Goal: Information Seeking & Learning: Learn about a topic

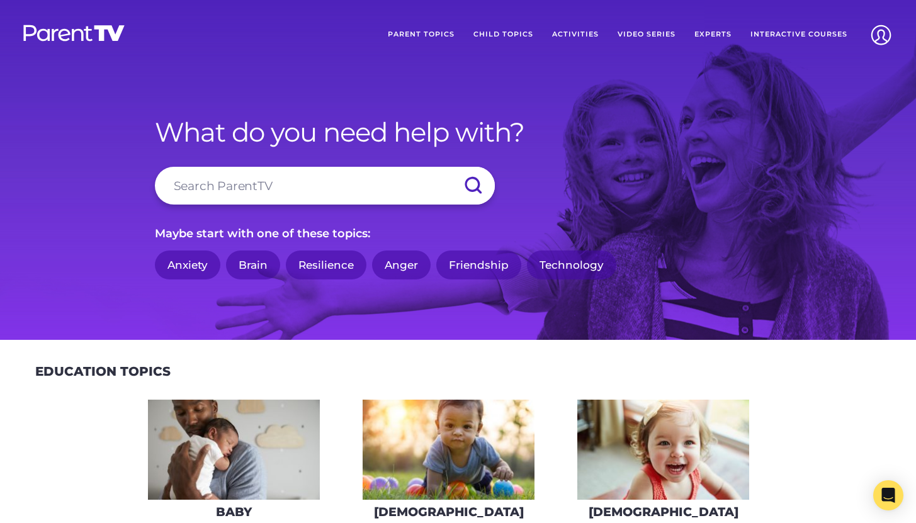
click at [381, 191] on input "search" at bounding box center [325, 186] width 340 height 38
type input "seperation"
click at [451, 167] on input "submit" at bounding box center [473, 186] width 44 height 38
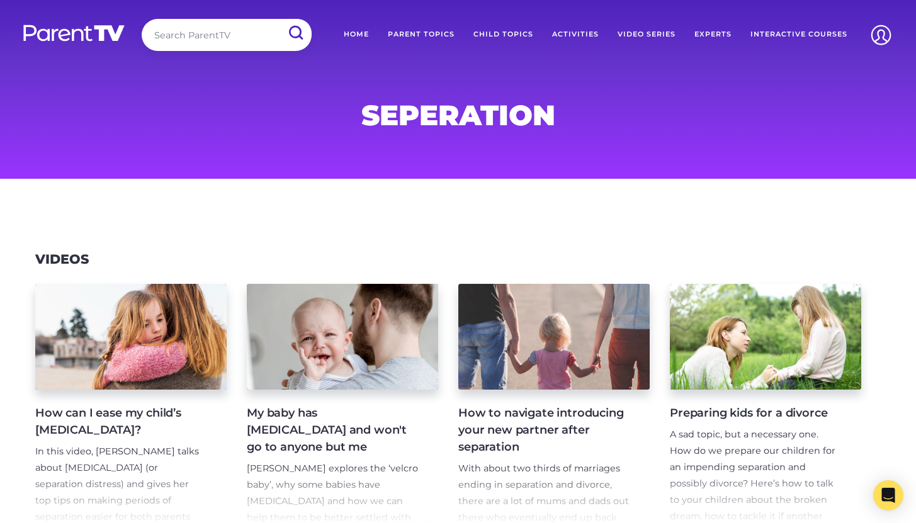
click at [196, 28] on input "search" at bounding box center [227, 35] width 170 height 32
type input "after the"
click at [279, 19] on input "submit" at bounding box center [295, 33] width 33 height 28
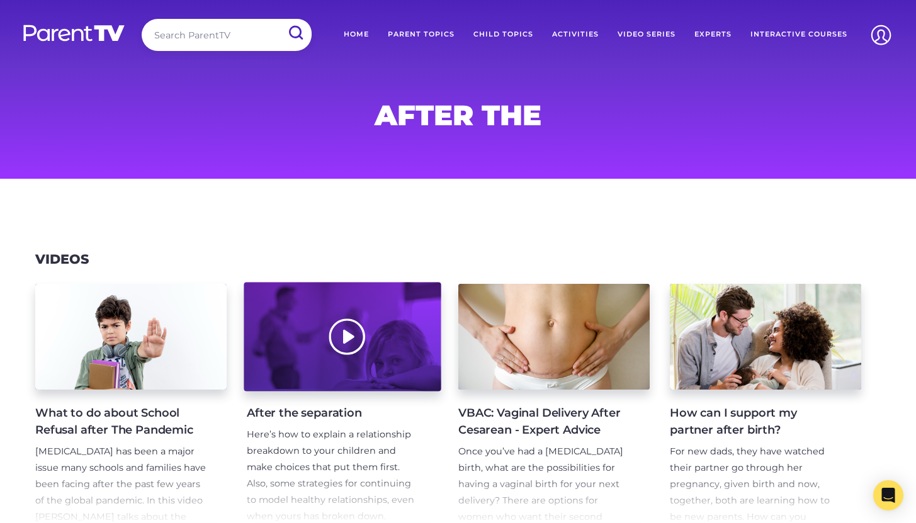
click at [370, 367] on div at bounding box center [342, 337] width 197 height 109
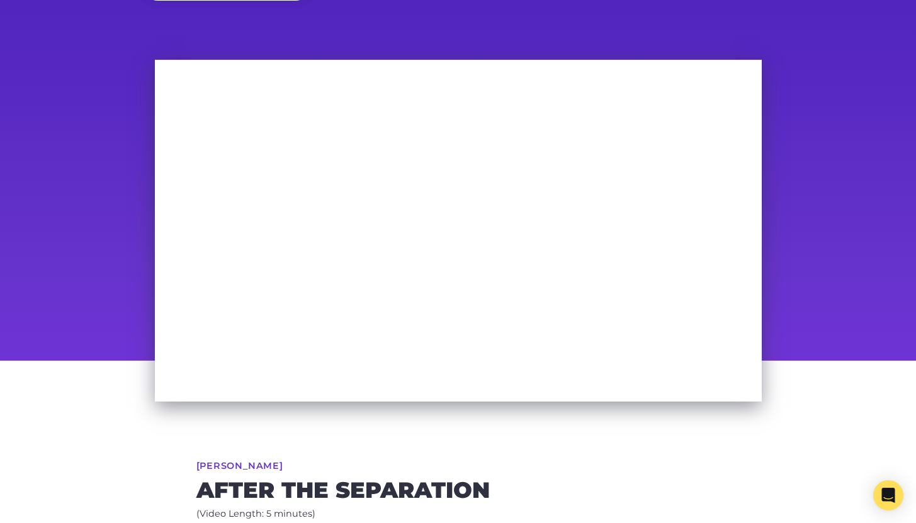
scroll to position [58, 0]
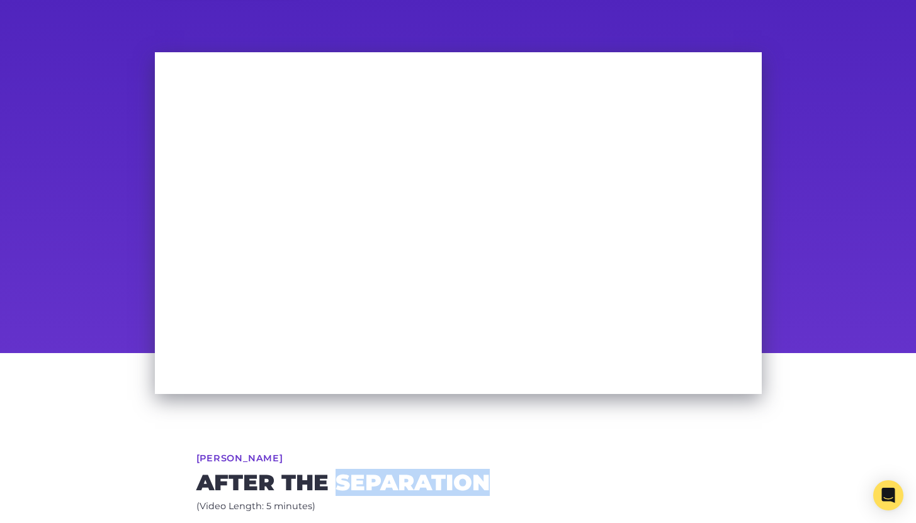
drag, startPoint x: 505, startPoint y: 484, endPoint x: 334, endPoint y: 485, distance: 171.8
click at [334, 485] on h2 "After the separation" at bounding box center [458, 483] width 524 height 20
copy h2 "separation"
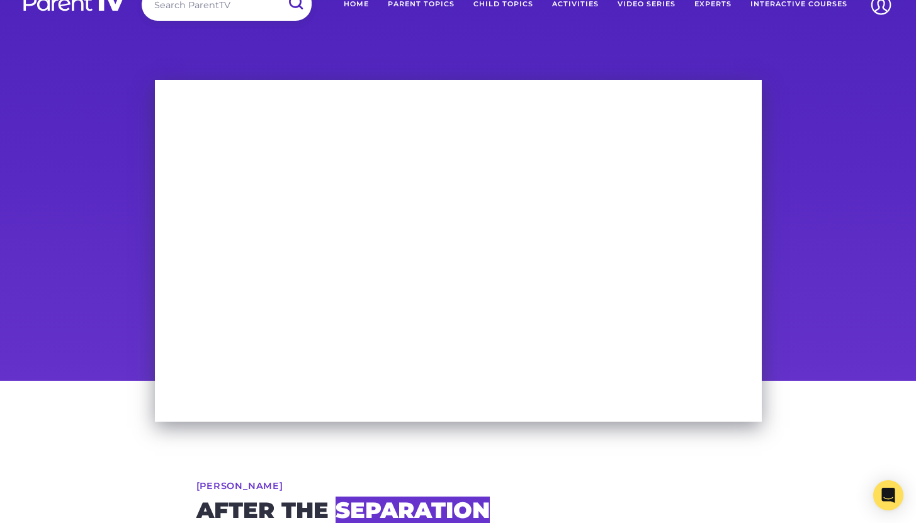
scroll to position [0, 0]
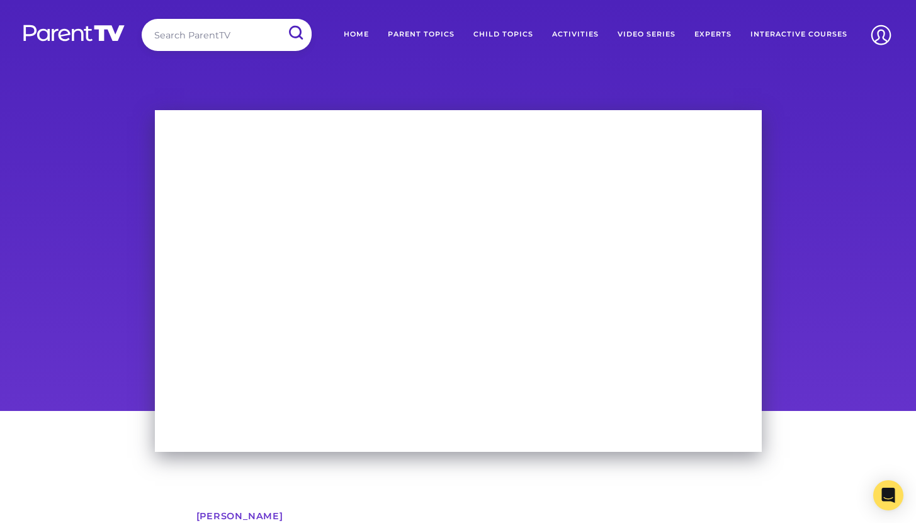
click at [205, 32] on input "search" at bounding box center [227, 35] width 170 height 32
paste input "separation"
type input "separation"
click at [279, 19] on input "submit" at bounding box center [295, 33] width 33 height 28
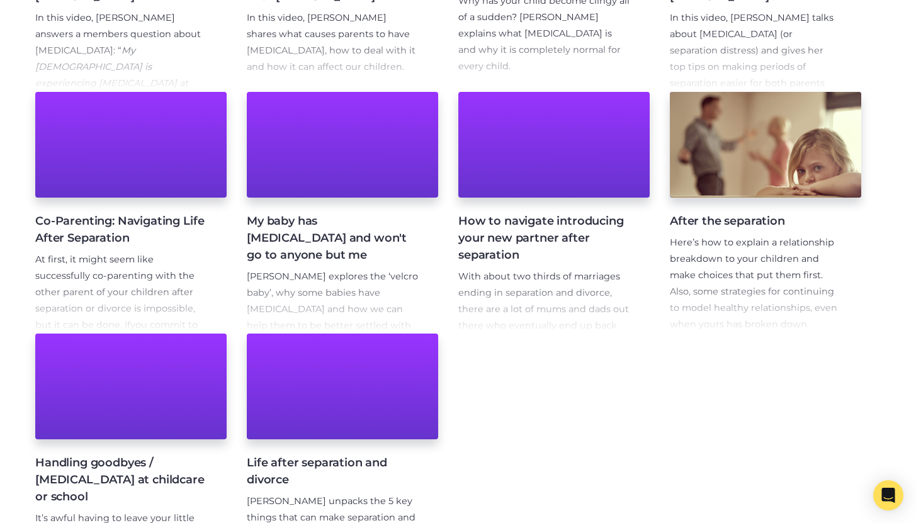
scroll to position [514, 0]
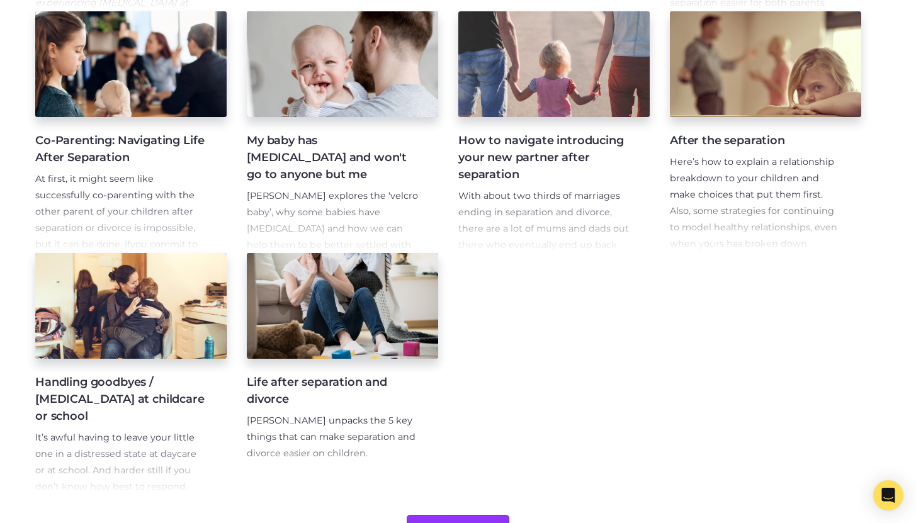
click at [92, 140] on h4 "Co-Parenting: Navigating Life After Separation" at bounding box center [120, 149] width 171 height 34
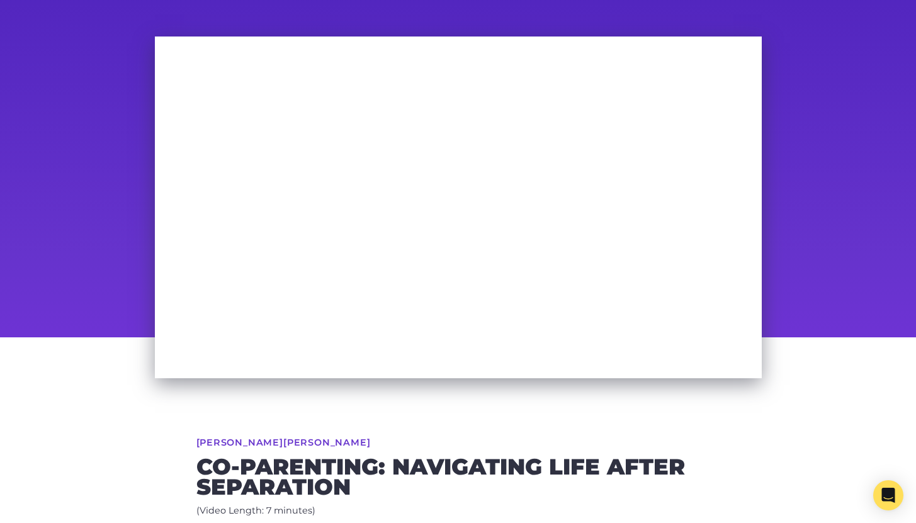
scroll to position [75, 0]
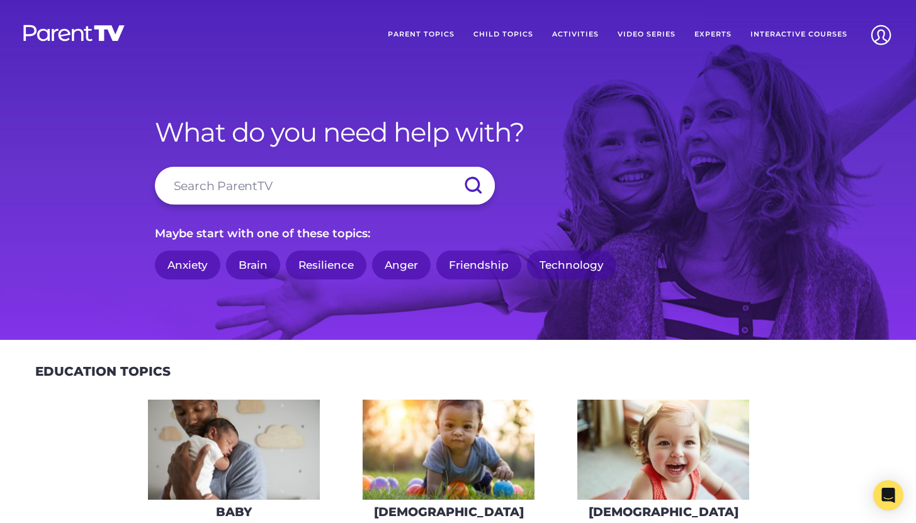
click at [324, 182] on input "search" at bounding box center [325, 186] width 340 height 38
type input "i hate you"
click at [451, 167] on input "submit" at bounding box center [473, 186] width 44 height 38
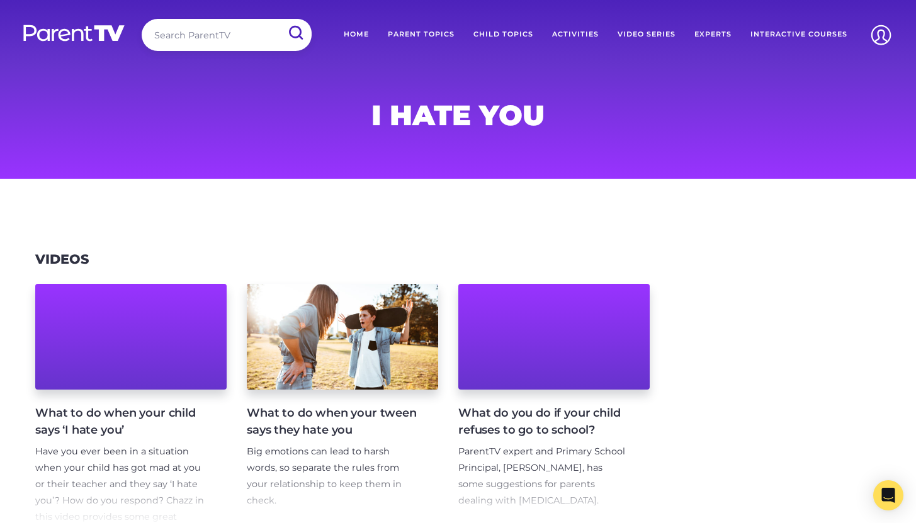
click at [119, 416] on h4 "What to do when your child says ‘I hate you’" at bounding box center [120, 422] width 171 height 34
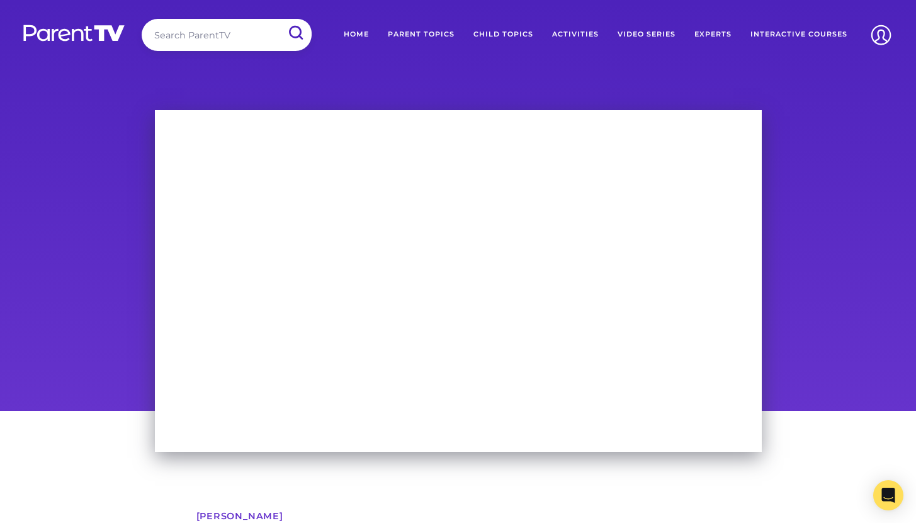
click at [209, 34] on input "search" at bounding box center [227, 35] width 170 height 32
paste input "DEATH – WHEN SOMEONE OR SOMETHING WE LOVE DIES"
click at [279, 19] on input "submit" at bounding box center [295, 33] width 33 height 28
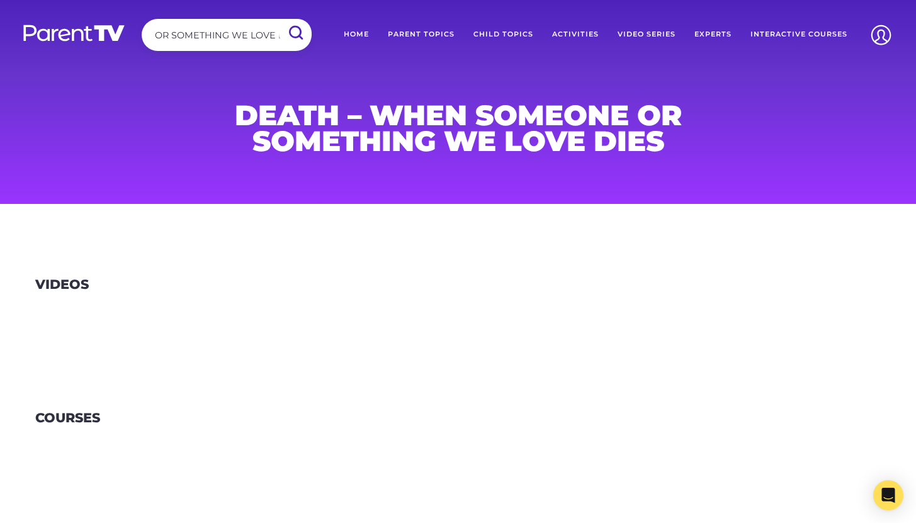
click at [183, 39] on input "DEATH – WHEN SOMEONE OR SOMETHING WE LOVE DIES" at bounding box center [227, 35] width 170 height 32
drag, startPoint x: 169, startPoint y: 36, endPoint x: 90, endPoint y: 37, distance: 78.7
click at [90, 37] on div "Search ParentTV DEATH – WHEN SOMEONE OR SOMETHING WE LOVE DIES" at bounding box center [165, 37] width 293 height 37
type input "SOMETHING WE LOVE DIES"
click at [279, 19] on input "submit" at bounding box center [295, 33] width 33 height 28
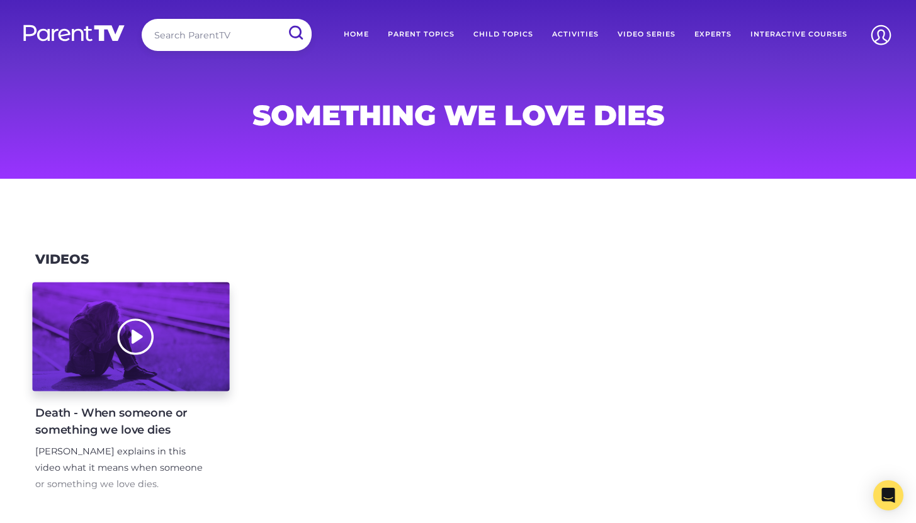
click at [86, 379] on div at bounding box center [130, 337] width 197 height 109
